Goal: Task Accomplishment & Management: Manage account settings

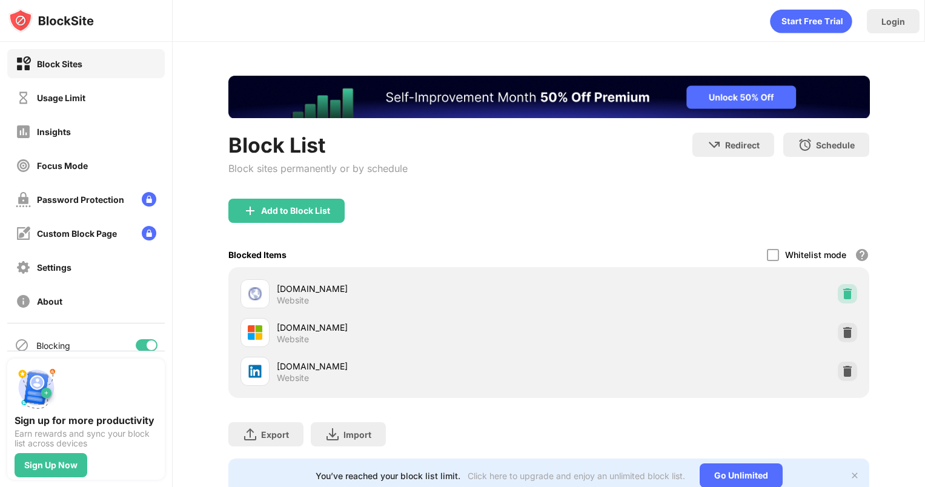
click at [841, 289] on img at bounding box center [847, 294] width 12 height 12
drag, startPoint x: 352, startPoint y: 286, endPoint x: 249, endPoint y: 277, distance: 103.9
click at [249, 277] on div "[DOMAIN_NAME] Website" at bounding box center [549, 293] width 627 height 39
click at [242, 254] on div "Blocked Items" at bounding box center [257, 254] width 58 height 10
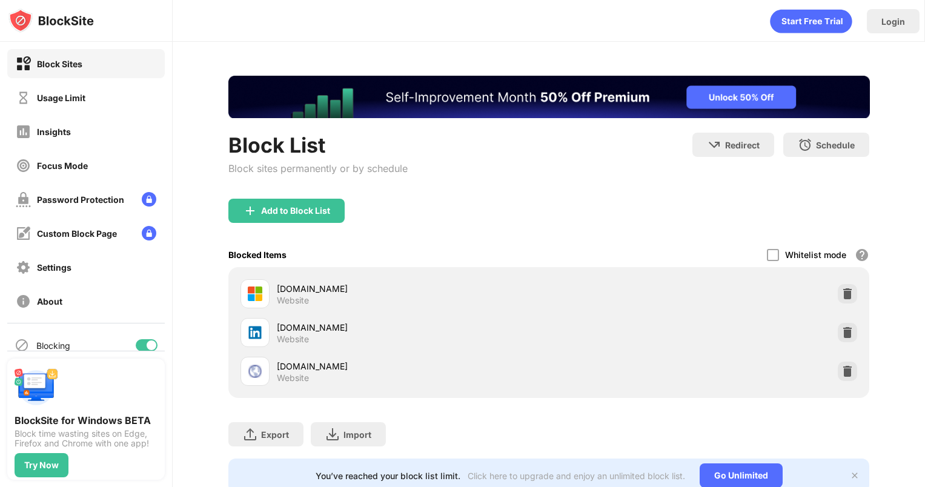
click at [242, 254] on div "Blocked Items" at bounding box center [257, 254] width 58 height 10
click at [845, 289] on div at bounding box center [846, 293] width 19 height 19
